Goal: Task Accomplishment & Management: Manage account settings

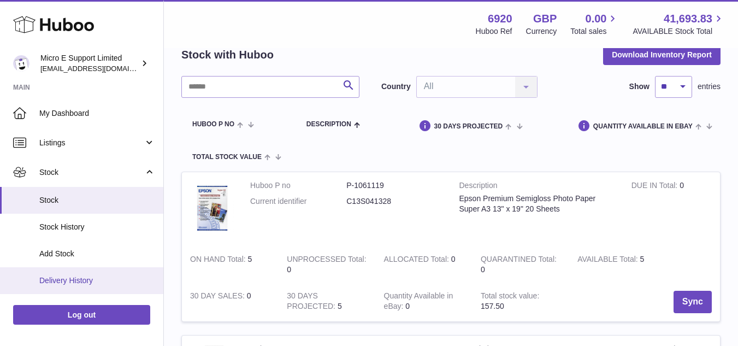
click at [83, 280] on span "Delivery History" at bounding box center [97, 280] width 116 height 10
click at [70, 279] on span "Delivery History" at bounding box center [97, 280] width 116 height 10
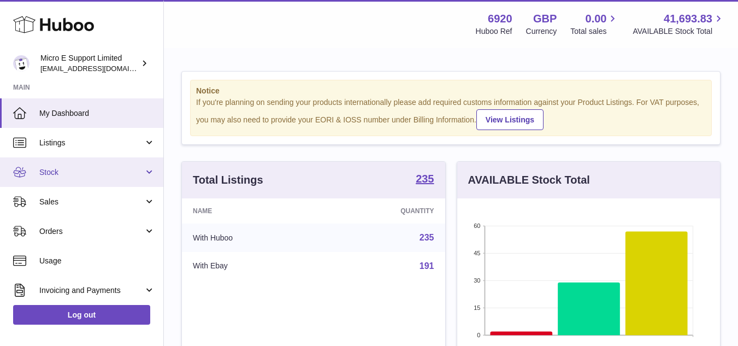
click at [107, 173] on span "Stock" at bounding box center [91, 172] width 104 height 10
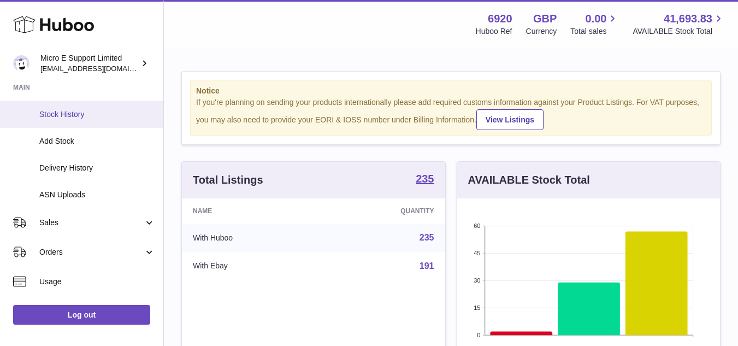
scroll to position [254, 0]
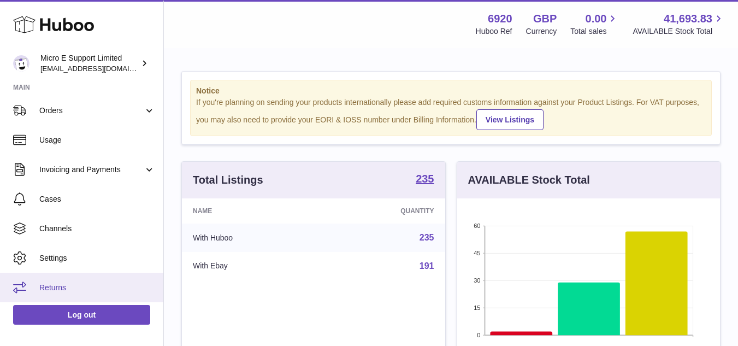
click at [65, 291] on span "Returns" at bounding box center [97, 288] width 116 height 10
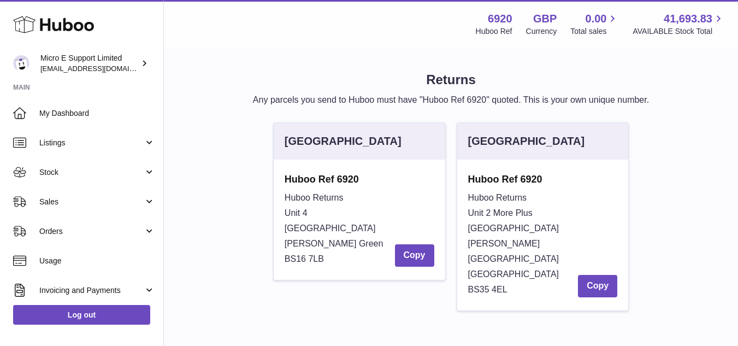
drag, startPoint x: 469, startPoint y: 180, endPoint x: 509, endPoint y: 261, distance: 90.7
click at [509, 261] on div "Huboo Ref 6920 Huboo Returns Unit 2 More Plus Central Park Hudson Ave Severn Be…" at bounding box center [543, 235] width 150 height 125
copy div "Huboo Ref 6920 Huboo Returns Unit 2 More Plus Central Park Hudson Ave Severn Be…"
click at [258, 210] on div "United Kingdom Huboo Ref 6920 Huboo Returns Unit 4 Vertex Park South Emerson's …" at bounding box center [451, 221] width 550 height 199
drag, startPoint x: 469, startPoint y: 230, endPoint x: 511, endPoint y: 255, distance: 48.8
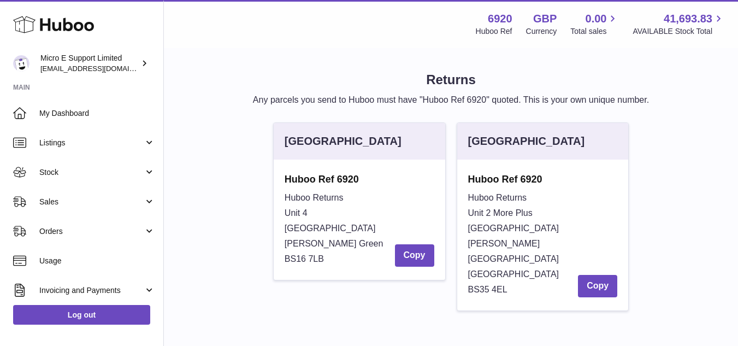
click at [511, 255] on div "Huboo Returns Unit 2 More Plus Central Park Hudson Ave Severn Beach BS35 4EL Co…" at bounding box center [543, 243] width 150 height 107
copy div "Hudson Ave Severn Beach BS35 4EL"
click at [489, 285] on span "BS35 4EL" at bounding box center [487, 289] width 39 height 9
drag, startPoint x: 469, startPoint y: 259, endPoint x: 532, endPoint y: 258, distance: 63.4
click at [532, 258] on div "Huboo Returns Unit 2 More Plus Central Park Hudson Ave Severn Beach BS35 4EL Co…" at bounding box center [543, 243] width 150 height 107
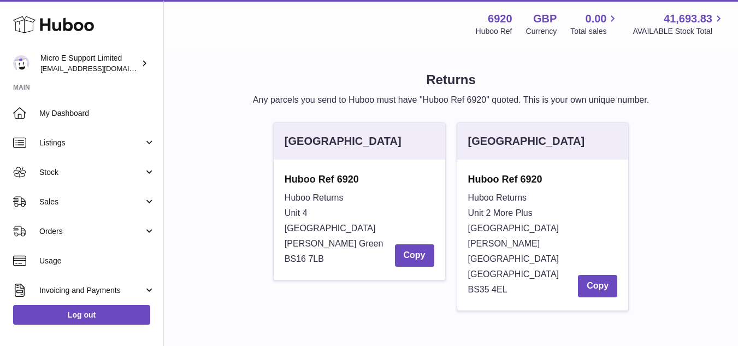
copy span "BS35 4EL"
click at [193, 190] on div "United Kingdom Huboo Ref 6920 Huboo Returns Unit 4 Vertex Park South Emerson's …" at bounding box center [451, 221] width 550 height 199
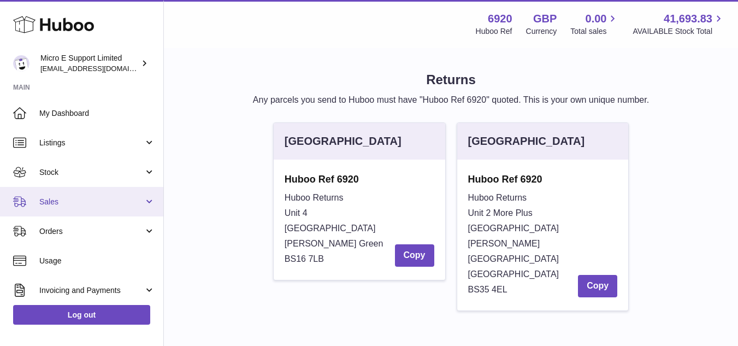
click at [104, 200] on span "Sales" at bounding box center [91, 202] width 104 height 10
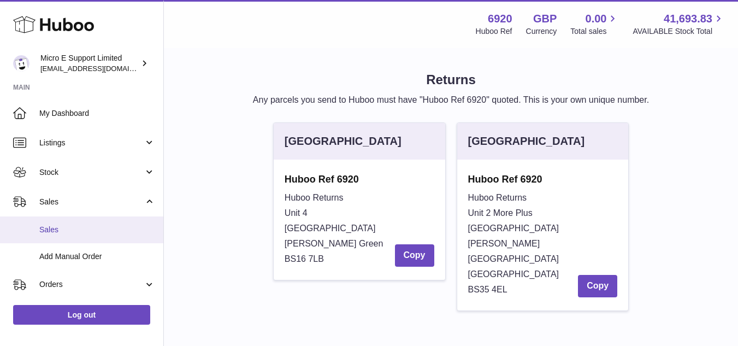
click at [43, 228] on span "Sales" at bounding box center [97, 230] width 116 height 10
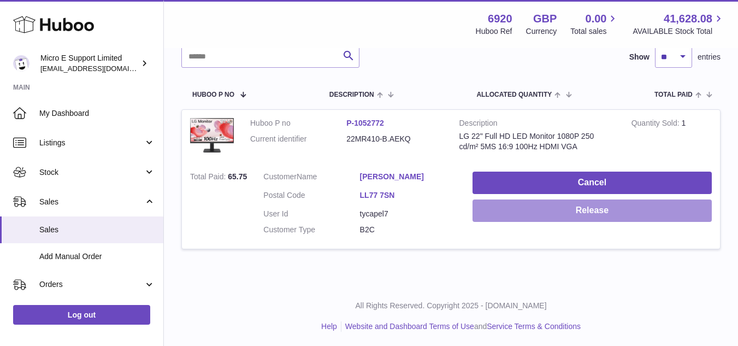
scroll to position [150, 0]
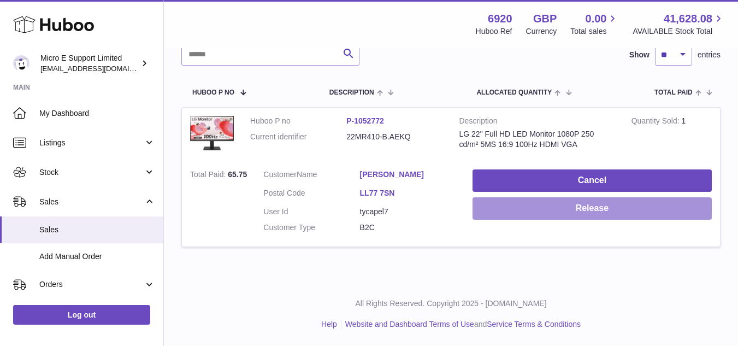
click at [593, 202] on button "Release" at bounding box center [592, 208] width 239 height 22
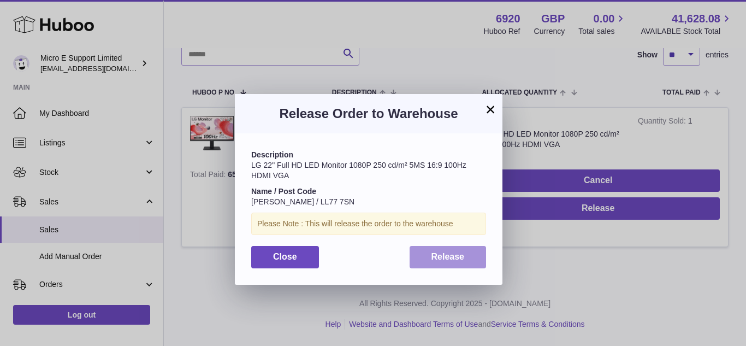
click at [459, 260] on span "Release" at bounding box center [448, 256] width 33 height 9
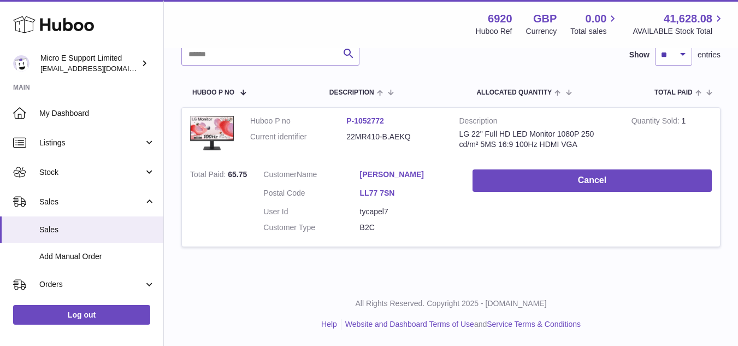
click at [354, 138] on dd "22MR410-B.AEKQ" at bounding box center [394, 137] width 96 height 10
copy dd "22MR410"
click at [372, 137] on dd "22MR410-B.AEKQ" at bounding box center [394, 137] width 96 height 10
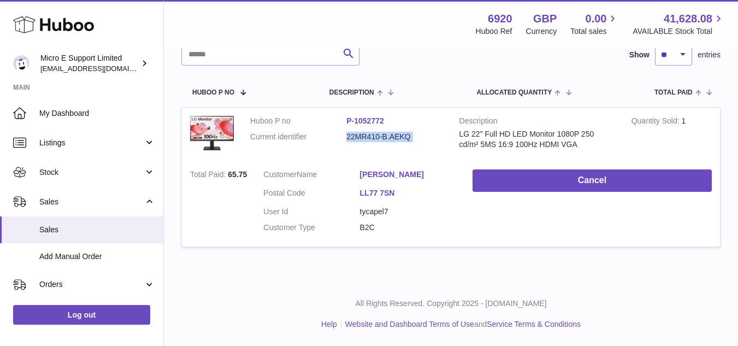
click at [372, 137] on dd "22MR410-B.AEKQ" at bounding box center [394, 137] width 96 height 10
